Goal: Task Accomplishment & Management: Complete application form

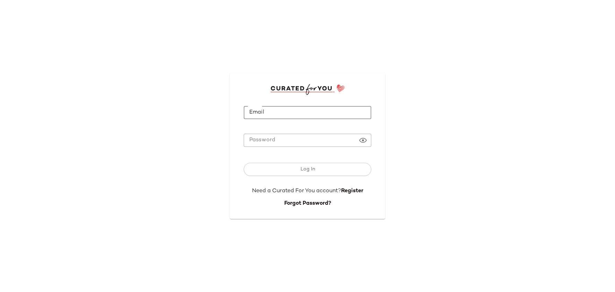
click at [284, 114] on input "Email" at bounding box center [307, 113] width 127 height 14
type input "**********"
click at [346, 191] on link "Register" at bounding box center [352, 191] width 22 height 6
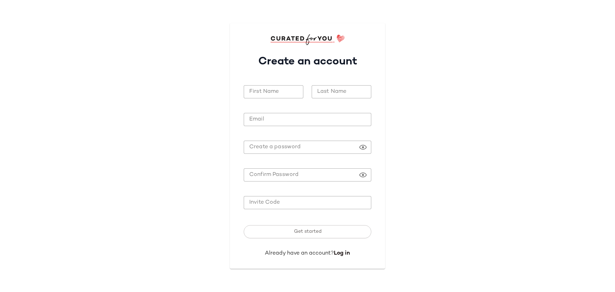
click at [279, 97] on input "First Name" at bounding box center [274, 92] width 60 height 14
type input "******"
type input "**********"
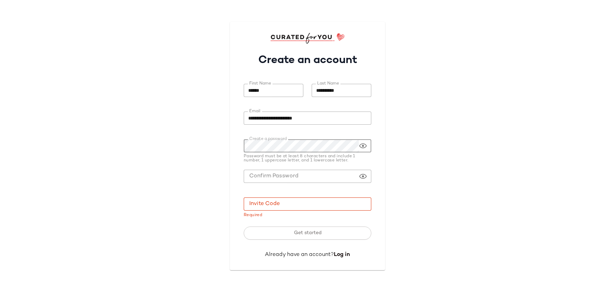
click at [256, 205] on input "Invite Code" at bounding box center [307, 204] width 127 height 14
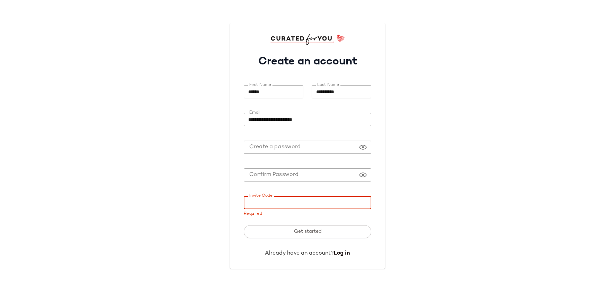
paste input "*******"
type input "*******"
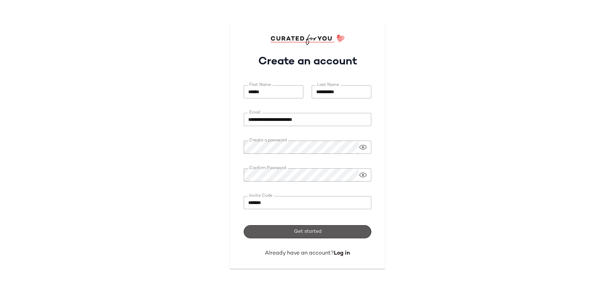
click at [329, 236] on button "Get started" at bounding box center [307, 231] width 127 height 13
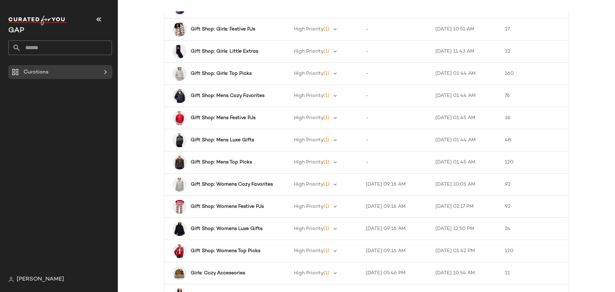
scroll to position [909, 0]
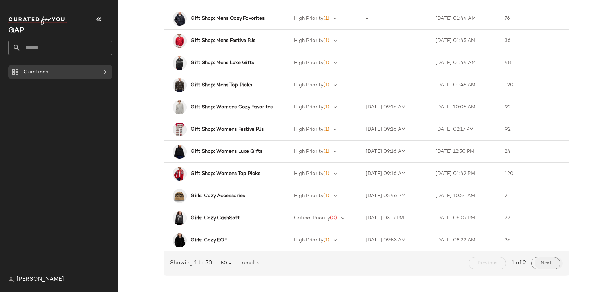
click at [549, 265] on button "Next" at bounding box center [545, 263] width 29 height 12
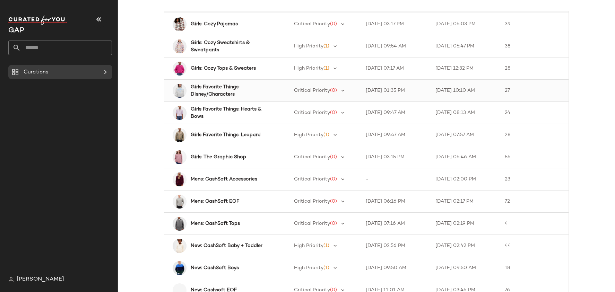
scroll to position [139, 0]
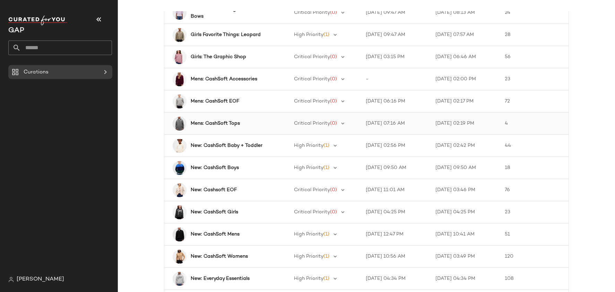
drag, startPoint x: 609, startPoint y: 103, endPoint x: 523, endPoint y: 123, distance: 87.6
click at [611, 102] on div "Curation Priority Last Exported Latest Snapshot Product Count Girls: Cozy Pajam…" at bounding box center [366, 151] width 497 height 281
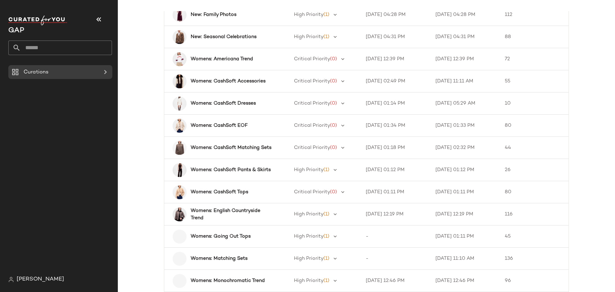
scroll to position [465, 0]
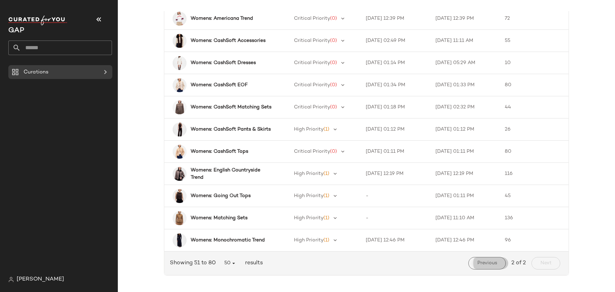
click at [489, 264] on span "Previous" at bounding box center [487, 264] width 20 height 6
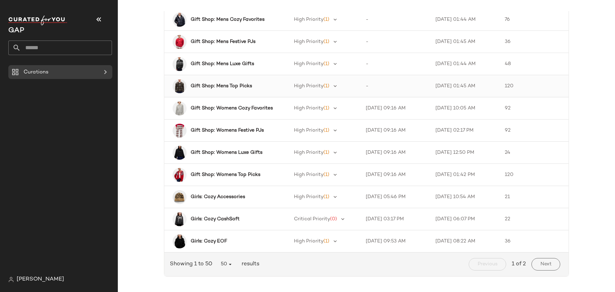
scroll to position [909, 0]
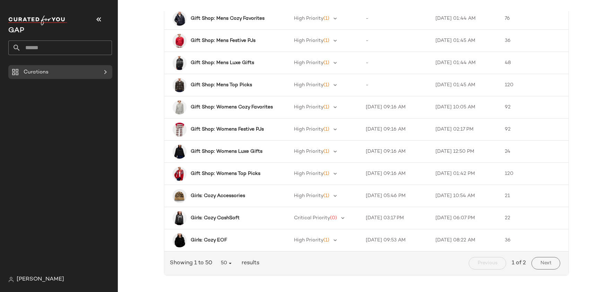
click at [546, 264] on span "Next" at bounding box center [545, 264] width 11 height 6
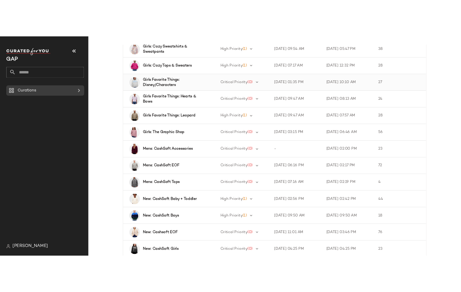
scroll to position [69, 0]
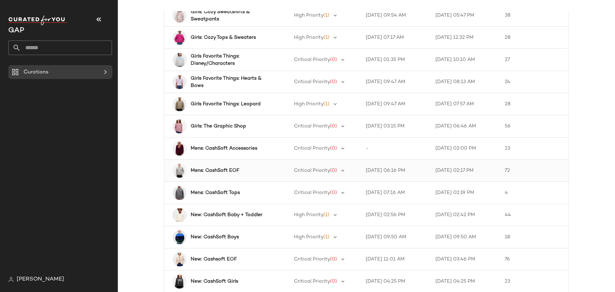
click at [223, 171] on b "Mens: CashSoft EOF" at bounding box center [215, 170] width 49 height 7
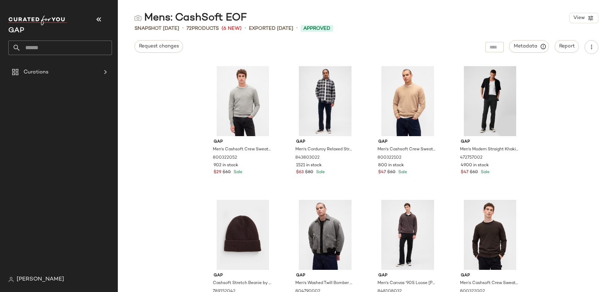
click at [125, 189] on div "Gap Men's Cashsoft Crew Sweater by Gap [PERSON_NAME] Size L 800322052 902 in st…" at bounding box center [366, 177] width 497 height 230
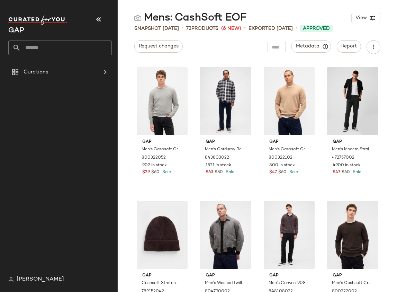
click at [125, 173] on div "Gap Men's Cashsoft Crew Sweater by Gap [PERSON_NAME] Size L 800322052 902 in st…" at bounding box center [258, 177] width 280 height 230
click at [125, 102] on div "Gap Men's Cashsoft Crew Sweater by Gap [PERSON_NAME] Size L 800322052 902 in st…" at bounding box center [258, 177] width 280 height 230
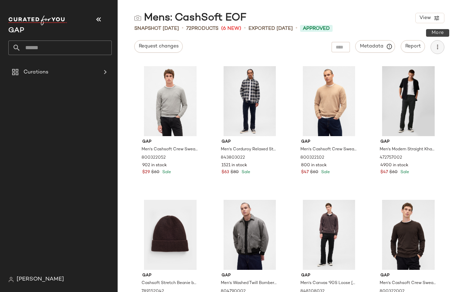
click at [440, 49] on icon "button" at bounding box center [437, 47] width 7 height 7
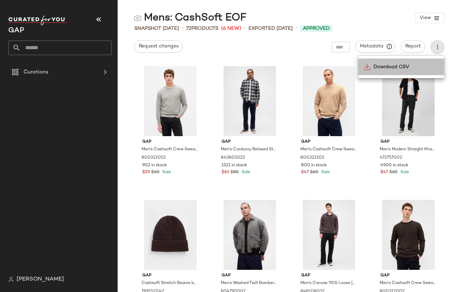
click at [402, 68] on span "Download CSV" at bounding box center [406, 66] width 65 height 7
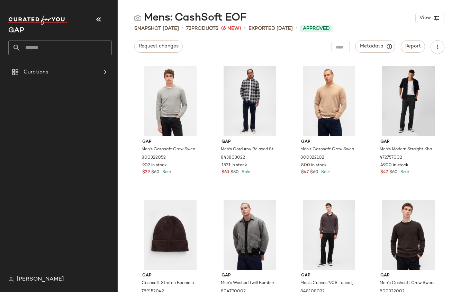
click at [131, 132] on div "Gap Men's Cashsoft Crew Sweater by Gap [PERSON_NAME] Size L 800322052 902 in st…" at bounding box center [290, 177] width 344 height 230
drag, startPoint x: 119, startPoint y: 132, endPoint x: 133, endPoint y: 138, distance: 15.6
click at [119, 132] on div "Gap Men's Cashsoft Crew Sweater by Gap [PERSON_NAME] Size L 800322052 902 in st…" at bounding box center [290, 177] width 344 height 230
click at [128, 209] on div "Gap Men's Cashsoft Crew Sweater by Gap [PERSON_NAME] Size L 800322052 902 in st…" at bounding box center [290, 177] width 344 height 230
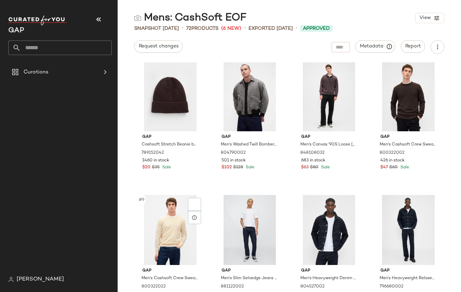
scroll to position [213, 0]
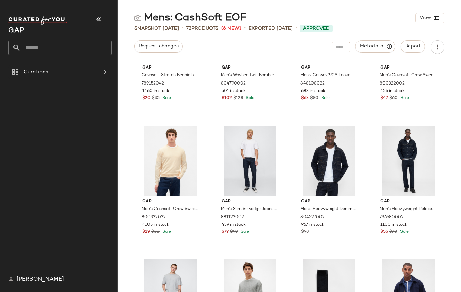
click at [129, 228] on div "Gap Cashsoft Stretch Beanie by Gap [PERSON_NAME] One Size 789152042 1460 in sto…" at bounding box center [290, 177] width 344 height 230
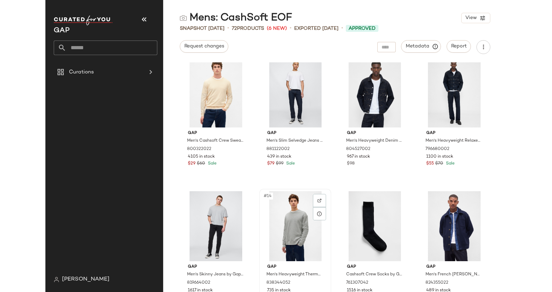
scroll to position [387, 0]
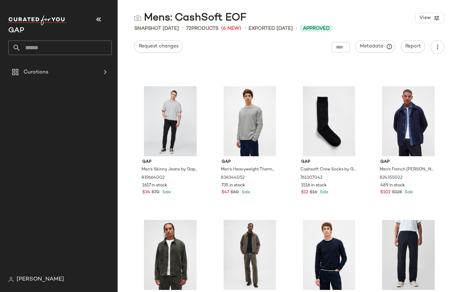
click at [58, 147] on div "Curations" at bounding box center [62, 169] width 109 height 208
click at [97, 20] on icon "button" at bounding box center [99, 19] width 8 height 8
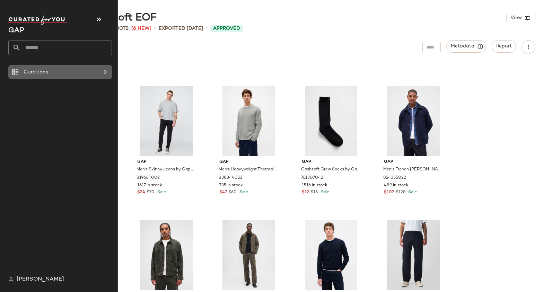
click at [96, 69] on div "Curations" at bounding box center [60, 72] width 78 height 8
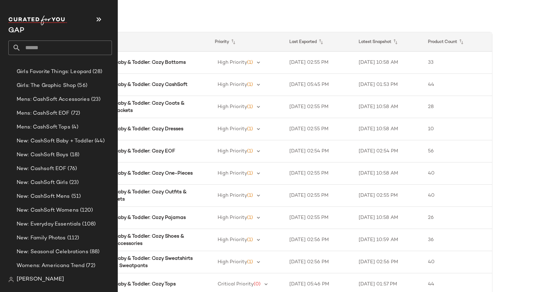
scroll to position [742, 0]
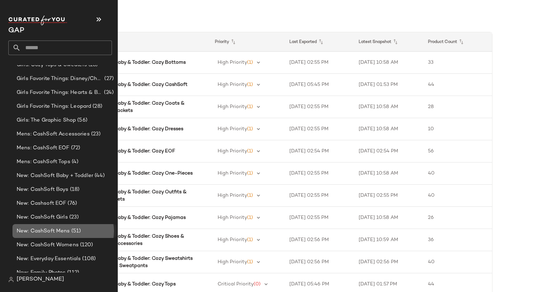
click at [56, 233] on span "New: CashSoft Mens" at bounding box center [43, 231] width 53 height 8
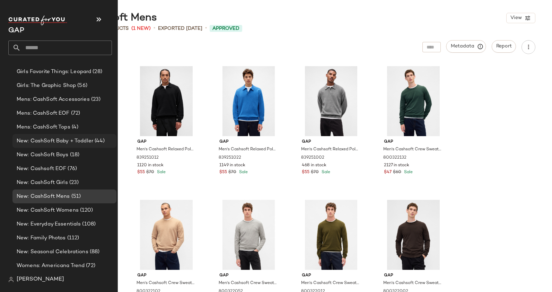
scroll to position [915, 0]
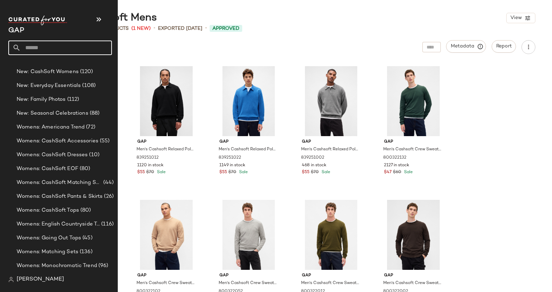
click at [28, 47] on input "text" at bounding box center [66, 48] width 91 height 15
type input "***"
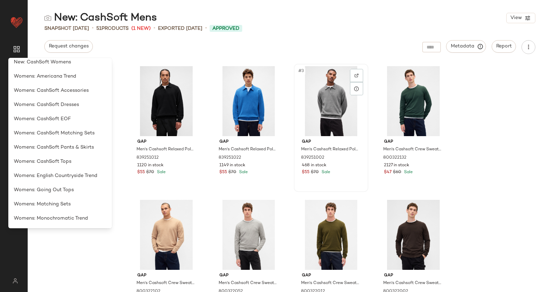
scroll to position [0, 0]
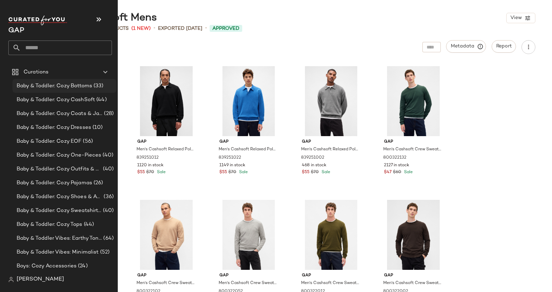
click at [40, 85] on div "Curations Baby & Toddler: Cozy Bottoms (33) Baby & Toddler: Cozy CashSoft (44) …" at bounding box center [62, 169] width 109 height 208
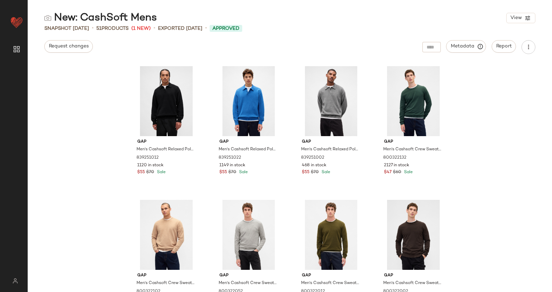
click at [532, 213] on div "Gap Men's Cashsoft Relaxed Polo Shirt Sweater by Gap True Black Size XS 8392510…" at bounding box center [290, 177] width 524 height 230
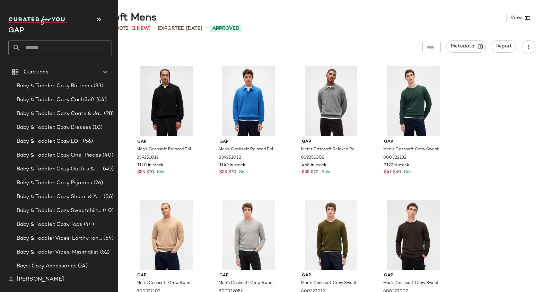
click at [53, 16] on img at bounding box center [37, 21] width 59 height 10
click at [96, 15] on button "button" at bounding box center [98, 19] width 17 height 17
